Goal: Find specific page/section: Find specific page/section

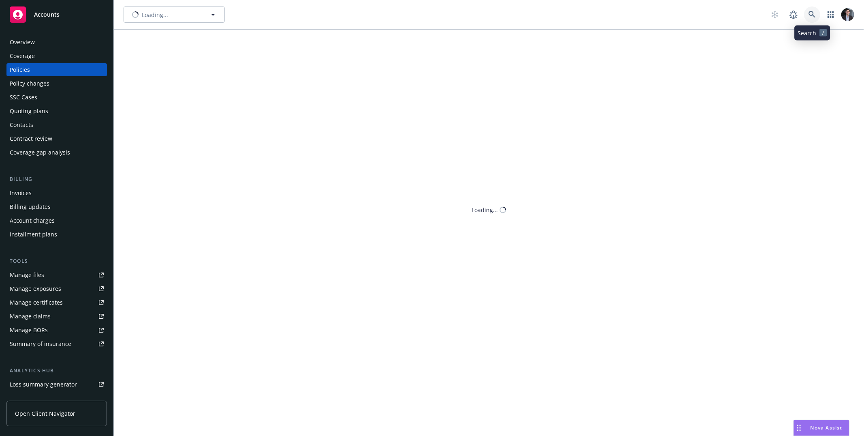
click at [812, 8] on link at bounding box center [812, 14] width 16 height 16
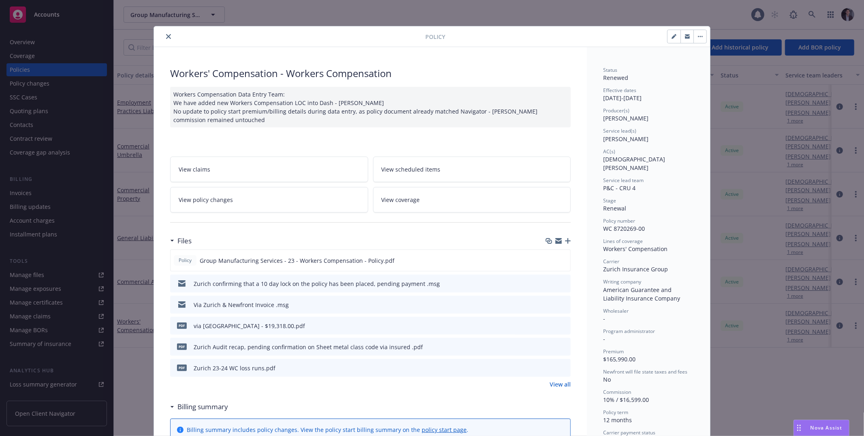
click at [812, 9] on div "Policy Workers' Compensation - Workers Compensation Workers Compensation Data E…" at bounding box center [432, 218] width 864 height 436
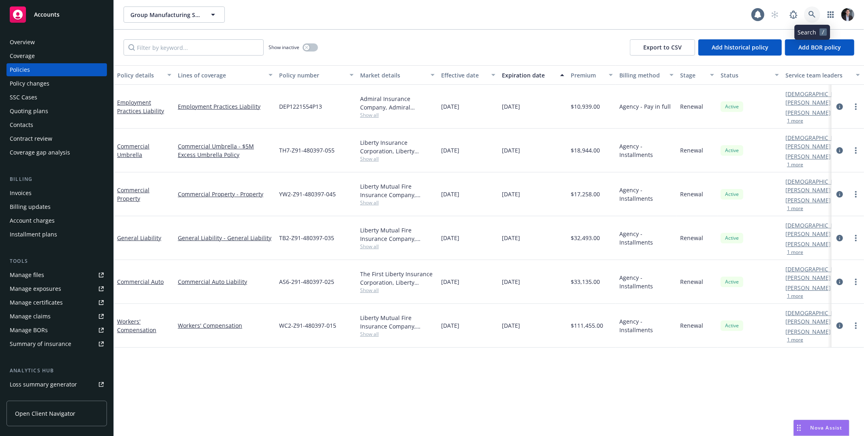
click at [814, 14] on icon at bounding box center [812, 14] width 7 height 7
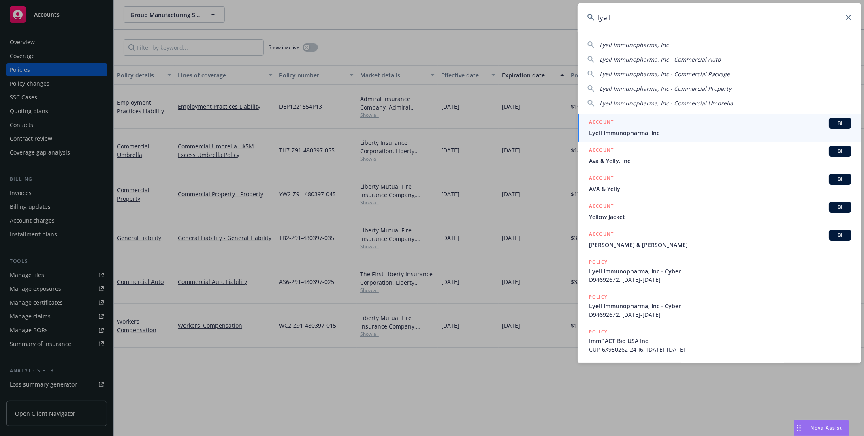
type input "lyell"
click at [703, 118] on div "ACCOUNT BI" at bounding box center [720, 123] width 263 height 11
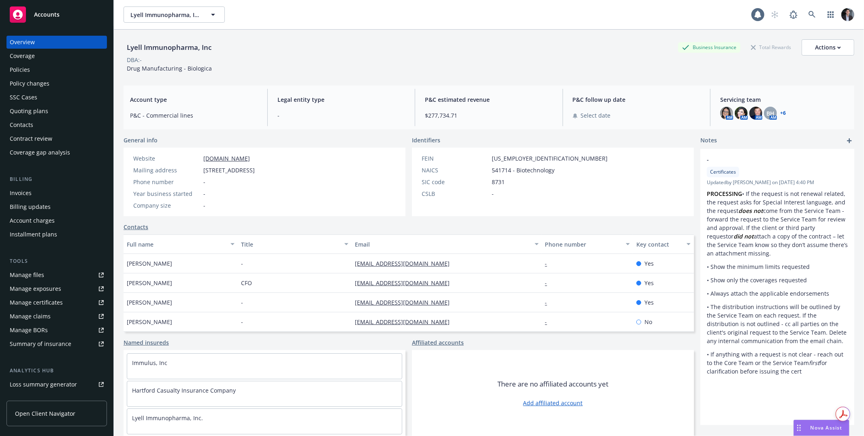
click at [47, 195] on div "Invoices" at bounding box center [57, 192] width 94 height 13
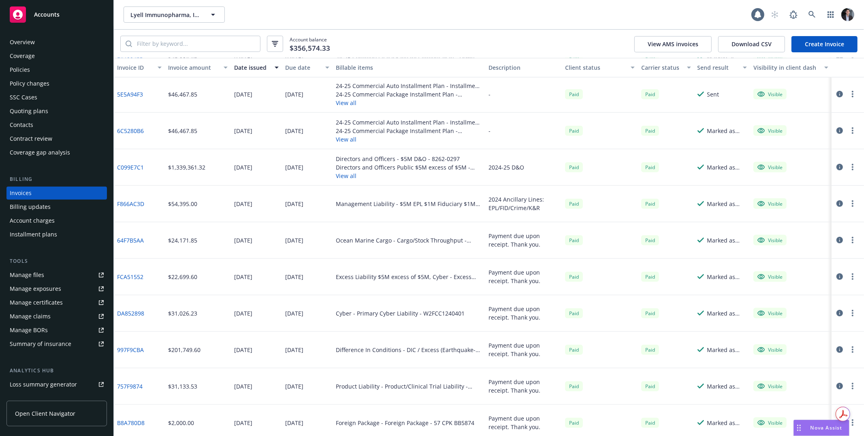
scroll to position [533, 0]
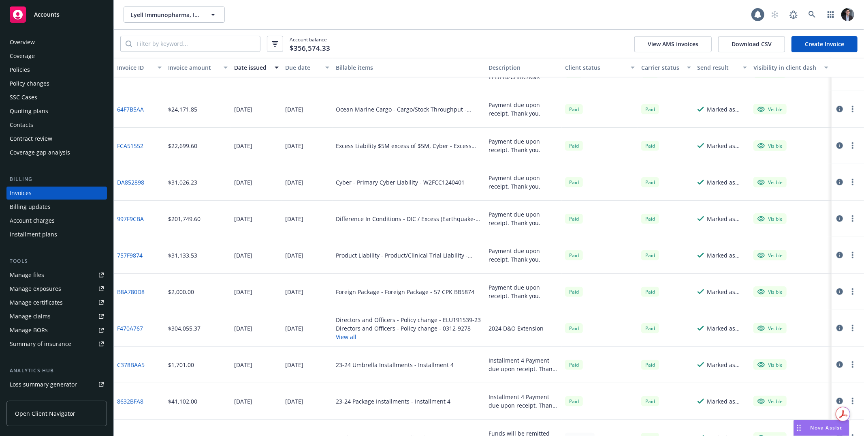
click at [420, 186] on div "Cyber - Primary Cyber Liability - W2FCC1240401" at bounding box center [409, 182] width 153 height 36
click at [390, 188] on div "Cyber - Primary Cyber Liability - W2FCC1240401" at bounding box center [409, 182] width 153 height 36
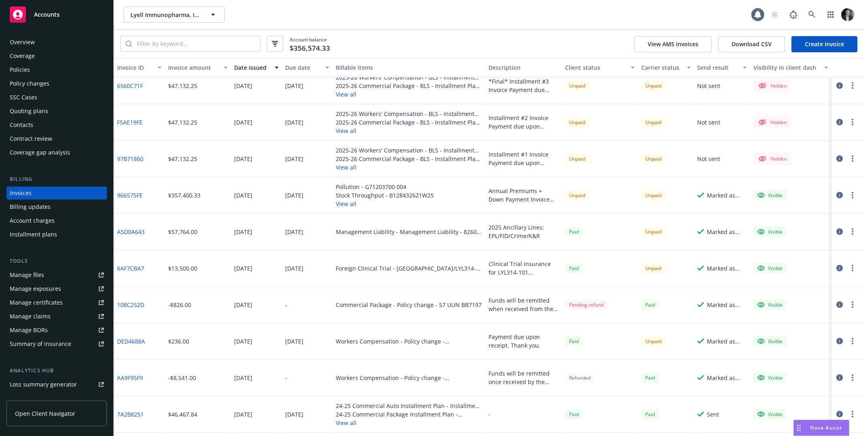
scroll to position [0, 0]
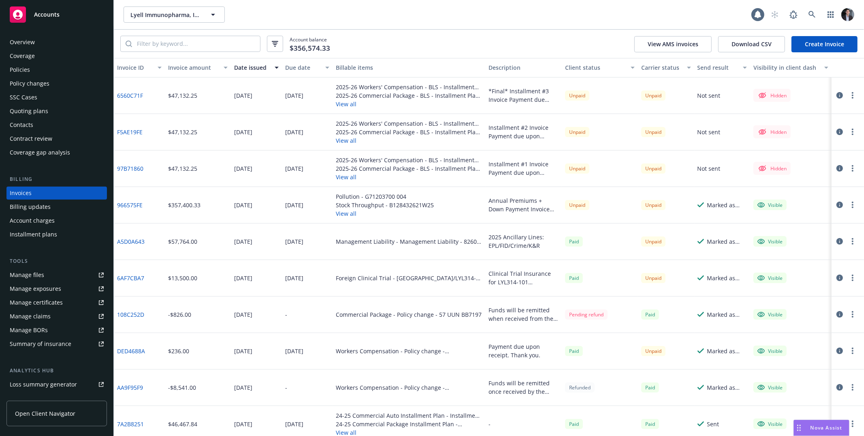
click at [346, 110] on div "2025-26 Workers' Compensation - BLS - Installment Plan - Installment 3 2025-26 …" at bounding box center [409, 95] width 153 height 36
click at [347, 105] on button "View all" at bounding box center [409, 104] width 146 height 9
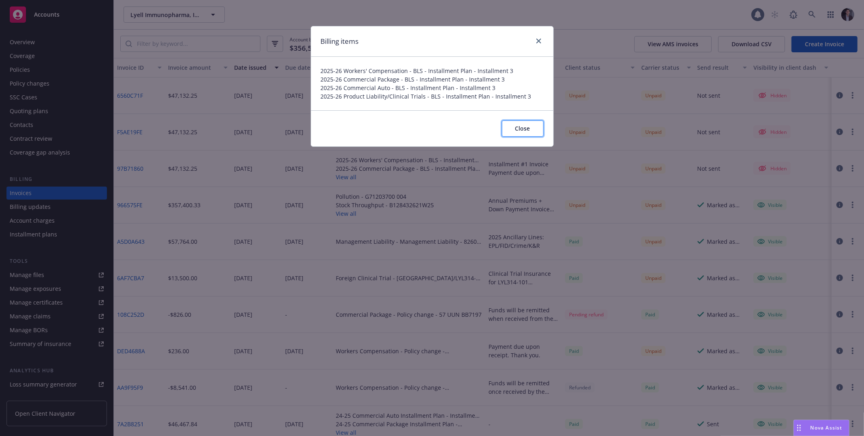
click at [516, 124] on button "Close" at bounding box center [523, 128] width 42 height 16
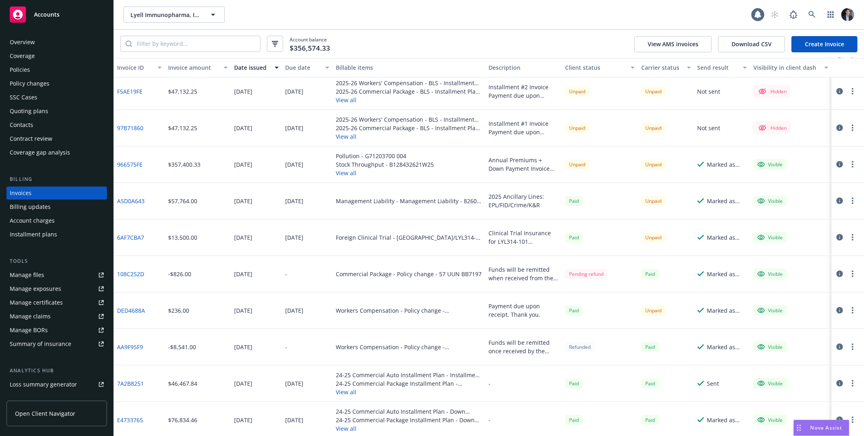
scroll to position [57, 0]
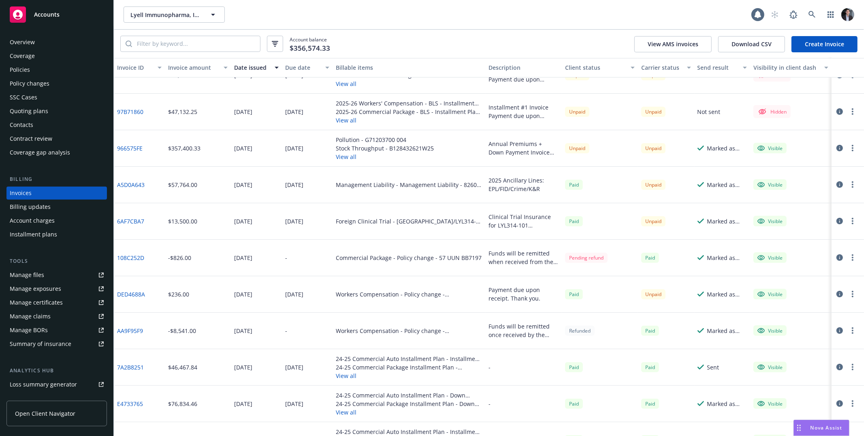
click at [440, 297] on div "Workers Compensation - Policy change - 57WBAM4PAW" at bounding box center [409, 294] width 146 height 9
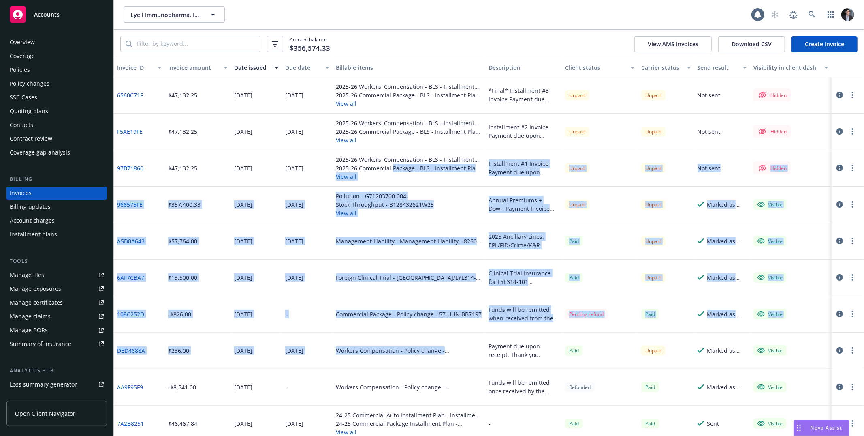
scroll to position [0, 0]
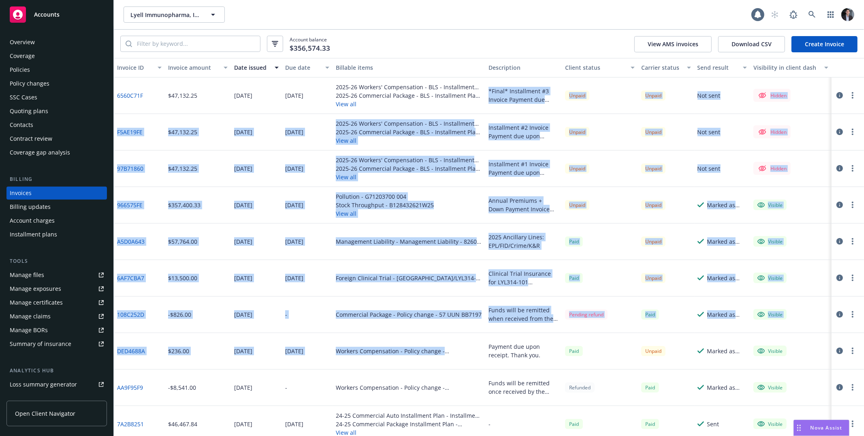
drag, startPoint x: 440, startPoint y: 297, endPoint x: 402, endPoint y: 85, distance: 215.7
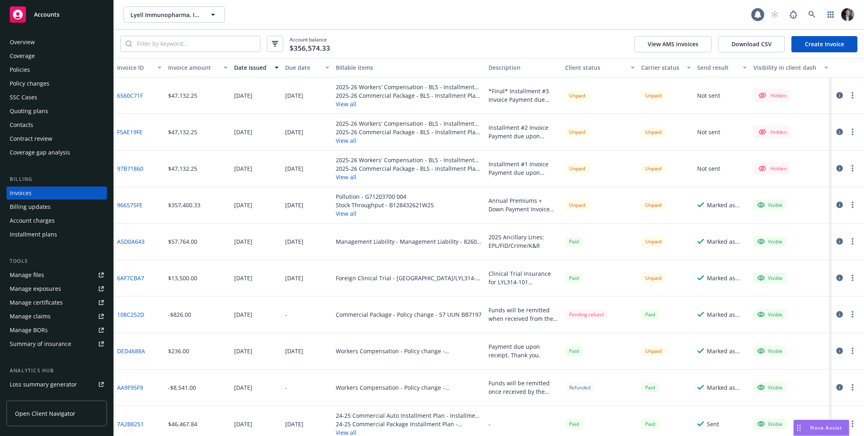
click at [402, 83] on div "2025-26 Workers' Compensation - BLS - Installment Plan - Installment 3" at bounding box center [409, 87] width 146 height 9
click at [344, 212] on button "View all" at bounding box center [385, 213] width 98 height 9
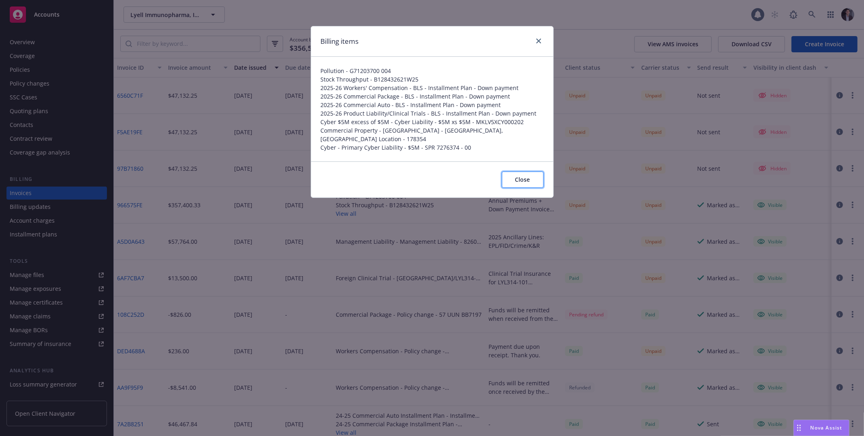
click at [534, 173] on button "Close" at bounding box center [523, 179] width 42 height 16
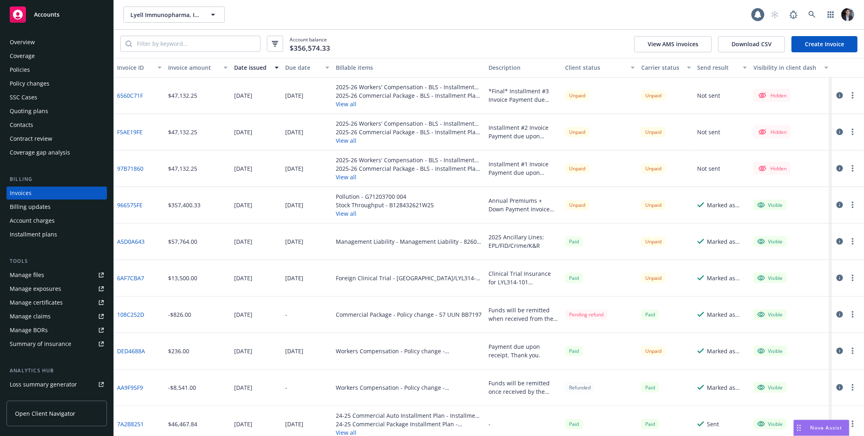
click at [837, 204] on button "button" at bounding box center [840, 205] width 10 height 10
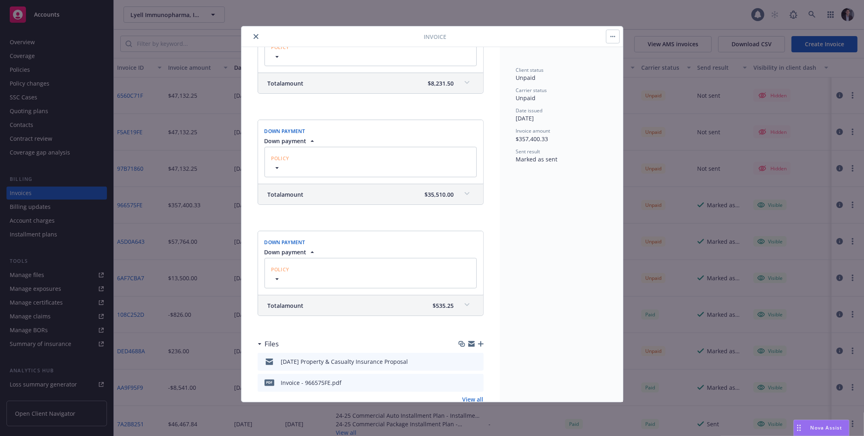
scroll to position [1016, 0]
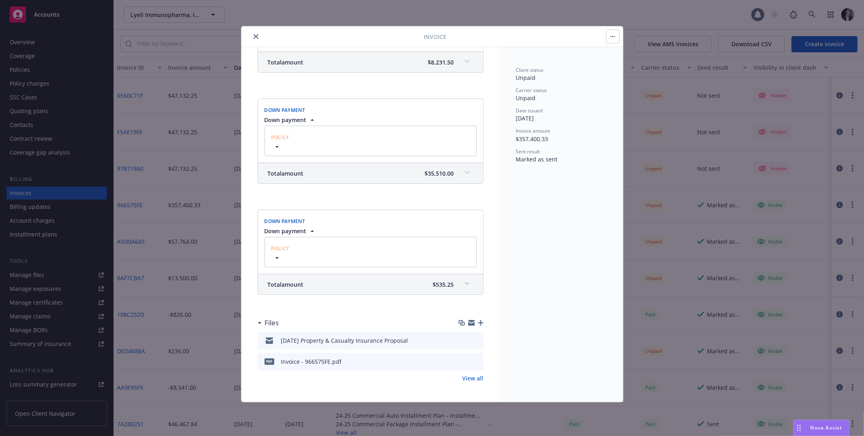
click at [312, 364] on div "Invoice - 966575FE.pdf" at bounding box center [311, 361] width 61 height 9
click at [472, 359] on icon "preview file" at bounding box center [475, 361] width 7 height 6
